Goal: Task Accomplishment & Management: Manage account settings

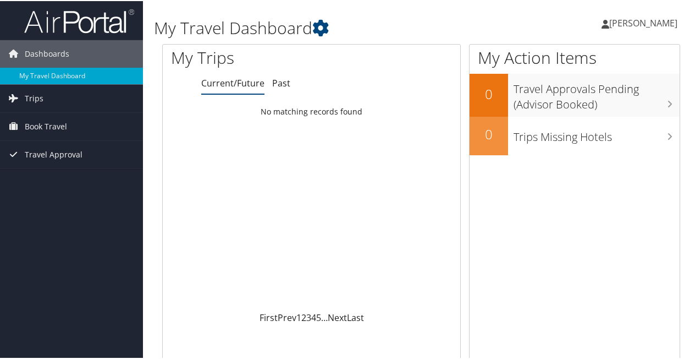
click at [628, 22] on span "[PERSON_NAME]" at bounding box center [643, 22] width 68 height 12
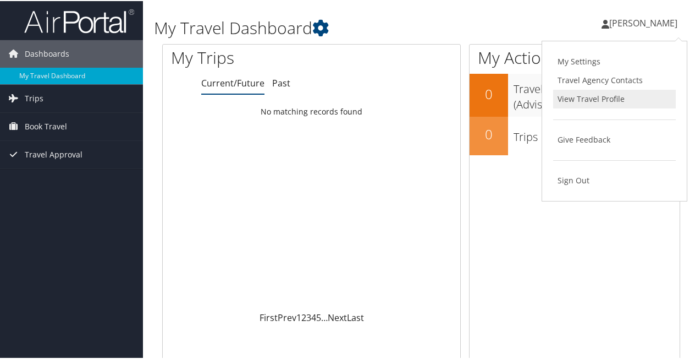
click at [590, 96] on link "View Travel Profile" at bounding box center [614, 98] width 123 height 19
